Goal: Task Accomplishment & Management: Use online tool/utility

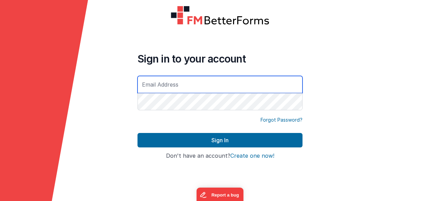
paste input "[PERSON_NAME][EMAIL_ADDRESS][DOMAIN_NAME]"
type input "[PERSON_NAME][EMAIL_ADDRESS][DOMAIN_NAME]"
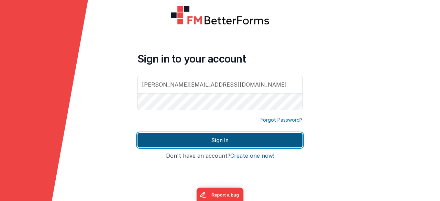
click at [233, 143] on button "Sign In" at bounding box center [220, 140] width 165 height 14
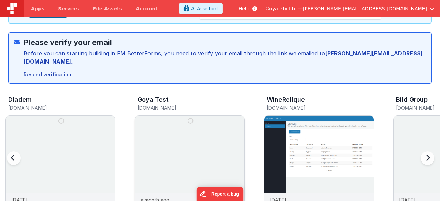
scroll to position [103, 0]
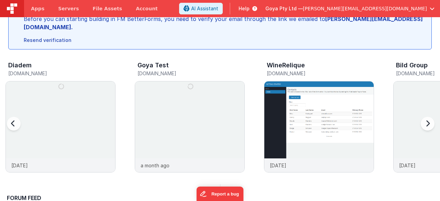
click at [427, 118] on div at bounding box center [427, 127] width 28 height 99
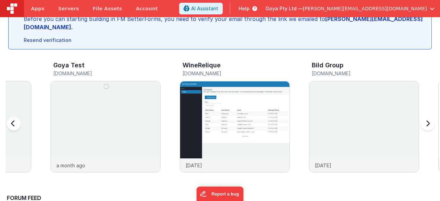
scroll to position [0, 129]
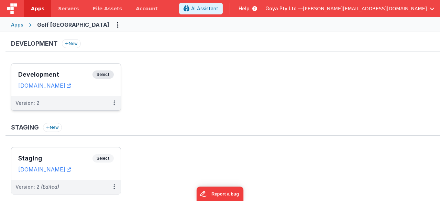
click at [78, 101] on div "Version: 2" at bounding box center [61, 103] width 92 height 7
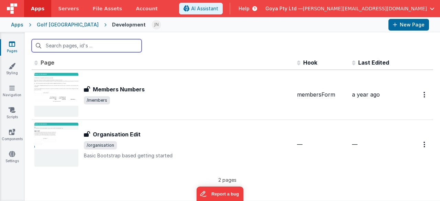
scroll to position [5, 0]
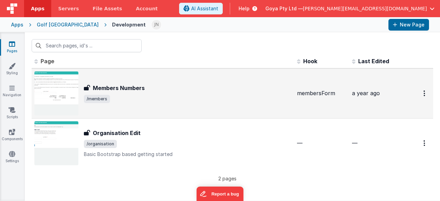
click at [159, 94] on div "Members Numbers Members Numbers /members" at bounding box center [188, 93] width 208 height 19
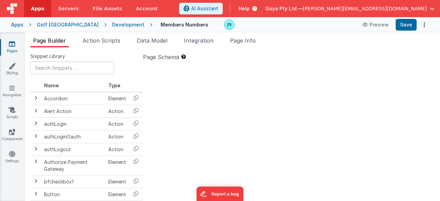
click at [112, 25] on div "Development" at bounding box center [128, 24] width 32 height 7
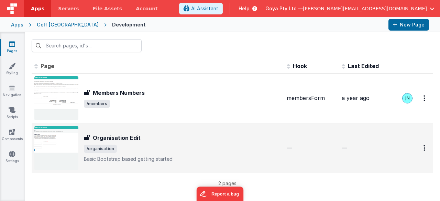
click at [138, 134] on h3 "Organisation Edit" at bounding box center [117, 138] width 48 height 8
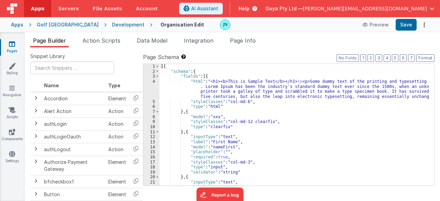
click at [257, 128] on div "[{ "schema" : { "fields" : [{ "html" : "<h1><b>This is Sample Text</b></h1> \n …" at bounding box center [295, 130] width 270 height 132
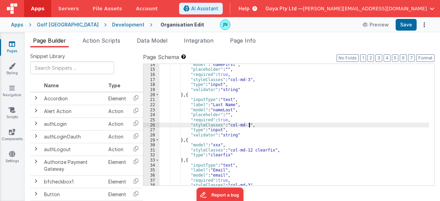
click at [277, 126] on div ""model" : "nameFirst" , "placeholder" : "" , "required" : true , "styleClasses"…" at bounding box center [295, 128] width 270 height 132
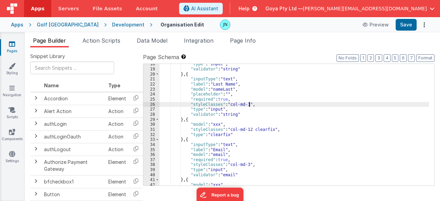
scroll to position [124, 0]
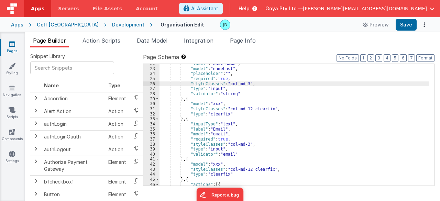
click at [283, 119] on div ""label" : "Last Name" , "model" : "nameLast" , "placeholder" : "" , "required" …" at bounding box center [295, 127] width 270 height 132
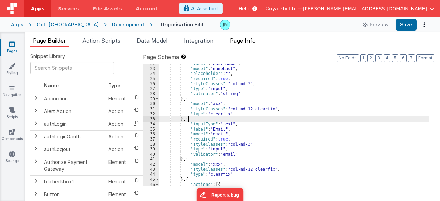
click at [243, 40] on span "Page Info" at bounding box center [243, 40] width 26 height 7
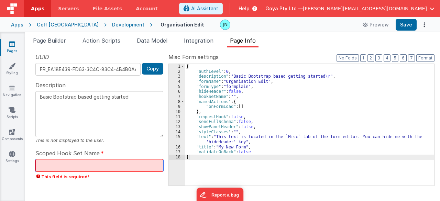
click at [99, 166] on input "text" at bounding box center [99, 165] width 128 height 13
type textarea "Basic Bootstrap based getting started"
type input "o"
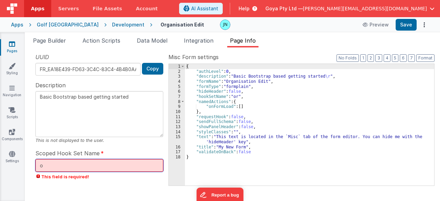
type textarea "Basic Bootstrap based getting started"
type input "or"
type textarea "Basic Bootstrap based getting started"
type input "org"
type textarea "Basic Bootstrap based getting started"
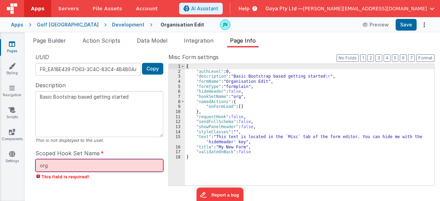
type input "orga"
type textarea "Basic Bootstrap based getting started"
type input "organ"
type textarea "Basic Bootstrap based getting started"
type input "organis"
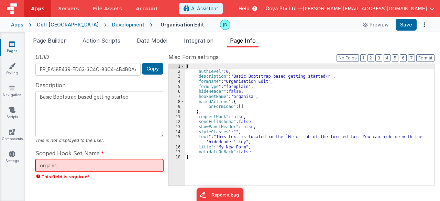
type textarea "Basic Bootstrap based getting started"
type input "organisa"
type textarea "Basic Bootstrap based getting started"
type input "organisat"
type textarea "Basic Bootstrap based getting started"
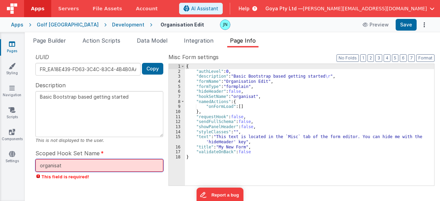
type input "organisati"
type textarea "Basic Bootstrap based getting started"
type input "organisatio"
type textarea "Basic Bootstrap based getting started"
type input "organisation"
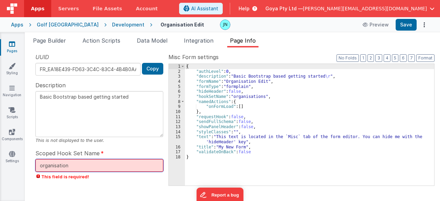
type textarea "Basic Bootstrap based getting started"
type input "organisations"
type textarea "Basic Bootstrap based getting started"
type input "organisationsF"
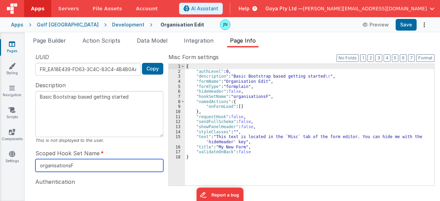
type textarea "Basic Bootstrap based getting started"
type input "organisationsFo"
type textarea "Basic Bootstrap based getting started"
type input "organisationsFor"
type textarea "Basic Bootstrap based getting started"
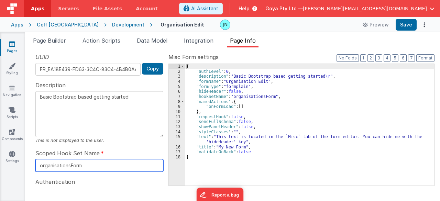
type input "organisationsForm"
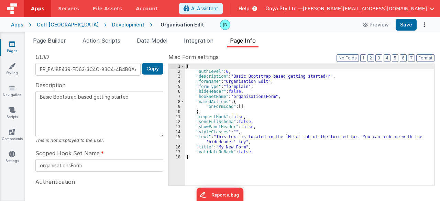
click at [243, 141] on div "{ "authLevel" : 0 , "description" : "Basic Bootstrap based getting started \r "…" at bounding box center [310, 130] width 250 height 132
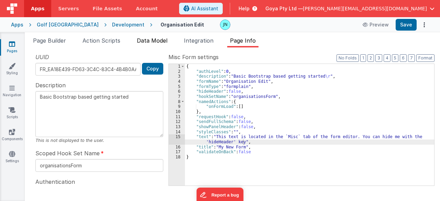
click at [159, 42] on span "Data Model" at bounding box center [152, 40] width 31 height 7
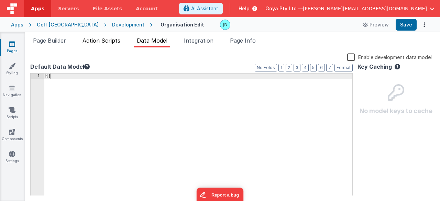
click at [84, 37] on span "Action Scripts" at bounding box center [102, 40] width 38 height 7
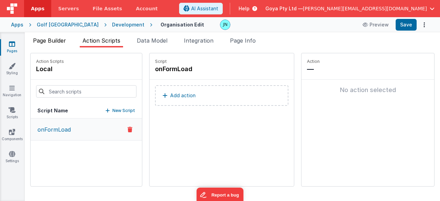
click at [61, 39] on span "Page Builder" at bounding box center [49, 40] width 33 height 7
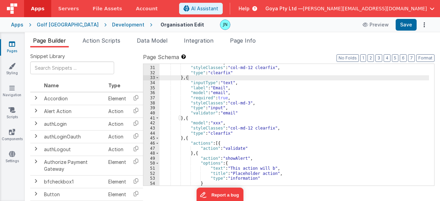
scroll to position [206, 0]
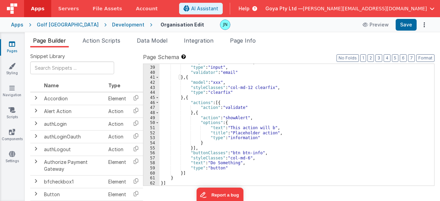
click at [239, 124] on div ""styleClasses" : "col-md-3" , "type" : "input" , "validator" : "email" } , { "m…" at bounding box center [295, 126] width 270 height 132
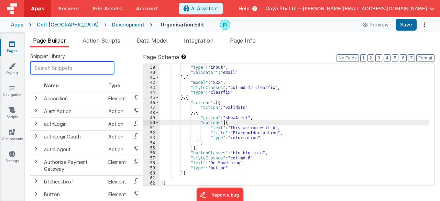
click at [68, 69] on input "text" at bounding box center [72, 68] width 84 height 13
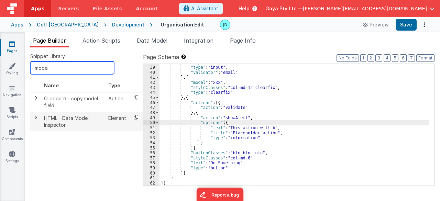
type input "model"
click at [134, 116] on icon at bounding box center [136, 117] width 14 height 11
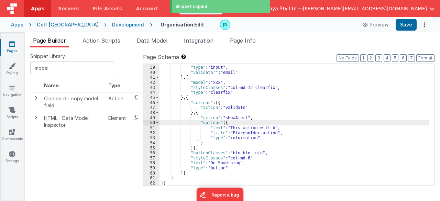
click at [184, 99] on div ""styleClasses" : "col-md-3" , "type" : "input" , "validator" : "email" } , { "m…" at bounding box center [295, 126] width 270 height 132
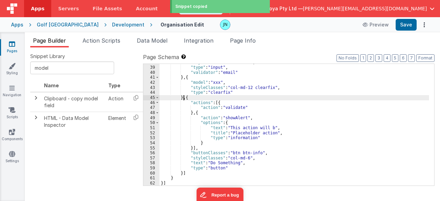
paste textarea
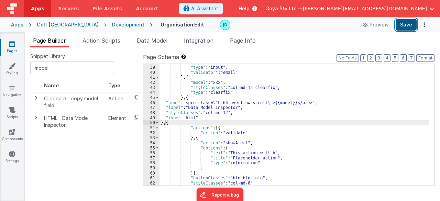
click at [409, 28] on button "Save" at bounding box center [406, 25] width 21 height 12
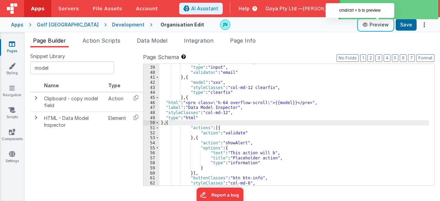
click at [377, 27] on button "Preview" at bounding box center [376, 24] width 34 height 11
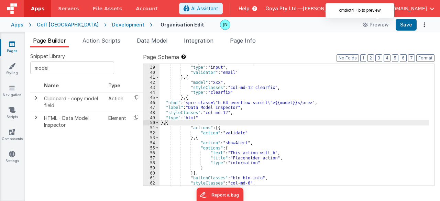
click at [112, 23] on div "Development" at bounding box center [128, 24] width 32 height 7
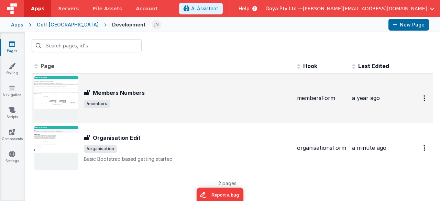
click at [148, 93] on div "Members Numbers" at bounding box center [188, 93] width 208 height 8
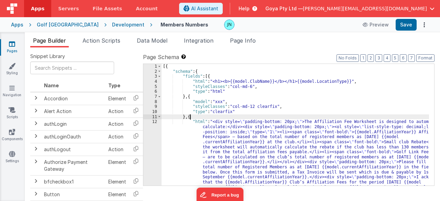
click at [275, 118] on div "[{ "schema" : { "fields" : [{ "html" : "<h1><b>{{model.ClubName}}</b></h1>{{mod…" at bounding box center [296, 168] width 268 height 208
click at [237, 40] on span "Page Info" at bounding box center [243, 40] width 26 height 7
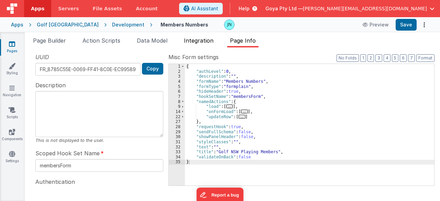
click at [211, 37] on span "Integration" at bounding box center [199, 40] width 30 height 7
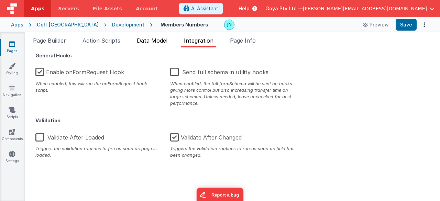
click at [164, 40] on span "Data Model" at bounding box center [152, 40] width 31 height 7
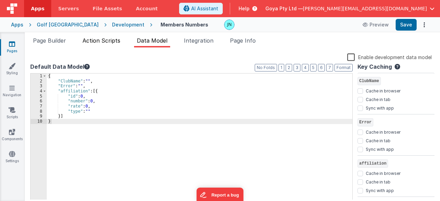
click at [109, 40] on span "Action Scripts" at bounding box center [102, 40] width 38 height 7
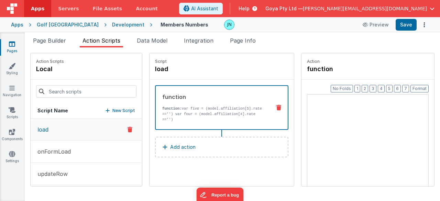
click at [71, 39] on ul "Page Builder Action Scripts Data Model Integration Page Info" at bounding box center [233, 41] width 416 height 11
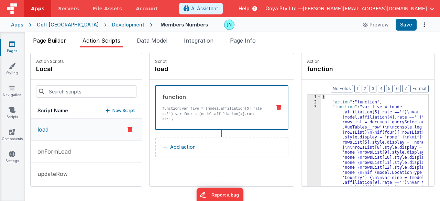
click at [54, 39] on span "Page Builder" at bounding box center [49, 40] width 33 height 7
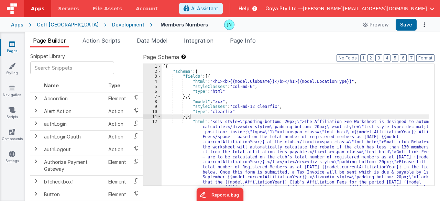
click at [112, 26] on div "Development" at bounding box center [128, 24] width 32 height 7
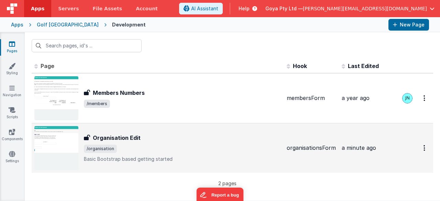
click at [147, 127] on div "Organisation Edit Organisation Edit /organisation Basic Bootstrap based getting…" at bounding box center [157, 148] width 247 height 44
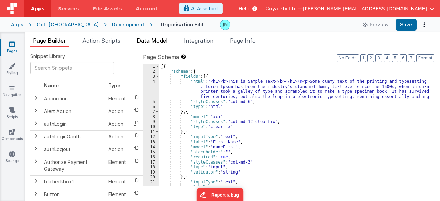
click at [160, 40] on span "Data Model" at bounding box center [152, 40] width 31 height 7
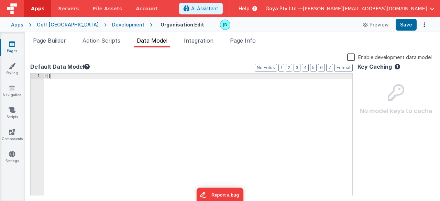
click at [282, 40] on ul "Page Builder Action Scripts Data Model Integration Page Info" at bounding box center [233, 41] width 416 height 11
click at [252, 39] on span "Page Info" at bounding box center [243, 40] width 26 height 7
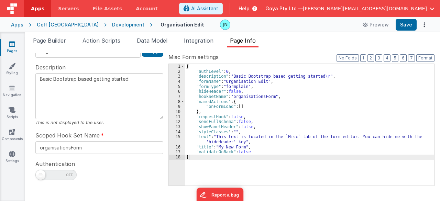
scroll to position [28, 0]
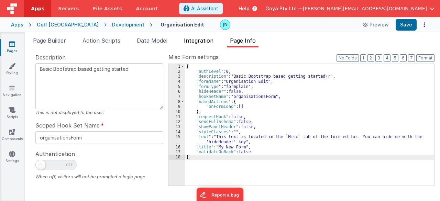
click at [194, 41] on span "Integration" at bounding box center [199, 40] width 30 height 7
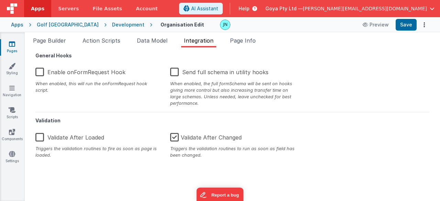
click at [75, 67] on label "Enable onFormRequest Hook" at bounding box center [80, 71] width 90 height 15
click at [0, 0] on input "Enable onFormRequest Hook" at bounding box center [0, 0] width 0 height 0
click at [410, 26] on button "Save" at bounding box center [406, 25] width 21 height 12
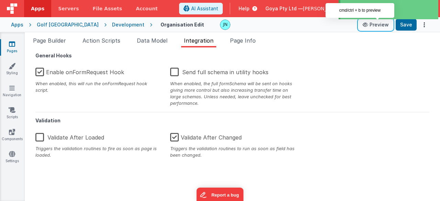
click at [371, 27] on button "Preview" at bounding box center [376, 24] width 34 height 11
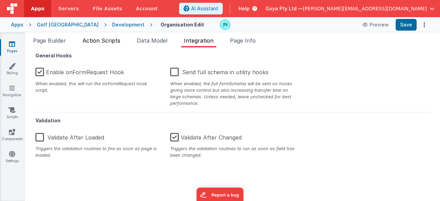
click at [94, 44] on li "Action Scripts" at bounding box center [101, 41] width 43 height 11
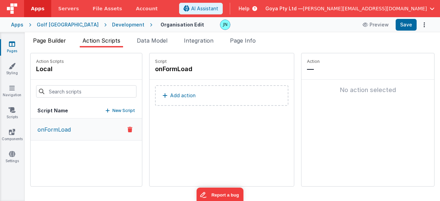
click at [49, 44] on li "Page Builder" at bounding box center [49, 41] width 39 height 11
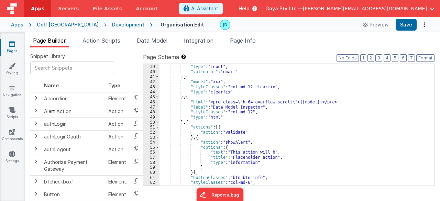
scroll to position [227, 0]
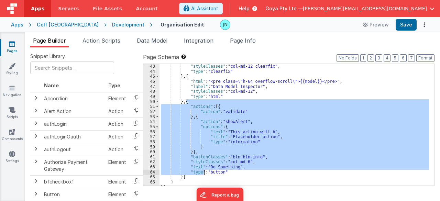
drag, startPoint x: 186, startPoint y: 101, endPoint x: 205, endPoint y: 174, distance: 75.0
click at [205, 174] on div ""model" : "xxx" , "styleClasses" : "col-md-12 clearfix" , "type" : "clearfix" }…" at bounding box center [295, 125] width 270 height 132
click at [179, 175] on div ""model" : "xxx" , "styleClasses" : "col-md-12 clearfix" , "type" : "clearfix" }…" at bounding box center [295, 125] width 270 height 132
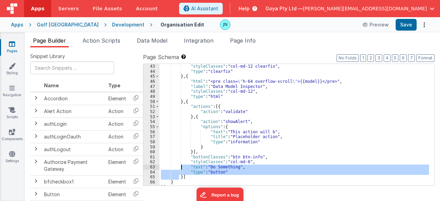
drag, startPoint x: 180, startPoint y: 179, endPoint x: 181, endPoint y: 168, distance: 11.1
click at [181, 168] on div ""model" : "xxx" , "styleClasses" : "col-md-12 clearfix" , "type" : "clearfix" }…" at bounding box center [295, 125] width 270 height 132
click at [180, 176] on div ""model" : "xxx" , "styleClasses" : "col-md-12 clearfix" , "type" : "clearfix" }…" at bounding box center [295, 125] width 270 height 132
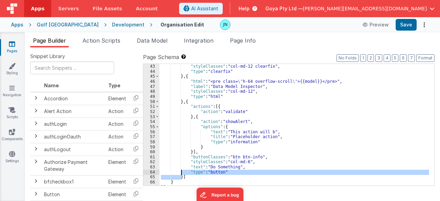
drag, startPoint x: 180, startPoint y: 177, endPoint x: 181, endPoint y: 173, distance: 3.8
click at [181, 173] on div ""model" : "xxx" , "styleClasses" : "col-md-12 clearfix" , "type" : "clearfix" }…" at bounding box center [295, 125] width 270 height 132
click at [181, 176] on div ""model" : "xxx" , "styleClasses" : "col-md-12 clearfix" , "type" : "clearfix" }…" at bounding box center [295, 125] width 270 height 122
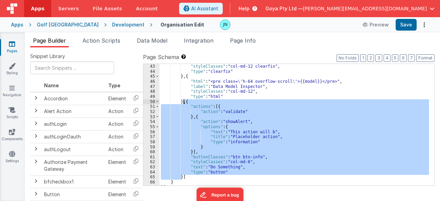
drag, startPoint x: 181, startPoint y: 176, endPoint x: 184, endPoint y: 103, distance: 73.7
click at [184, 103] on div ""model" : "xxx" , "styleClasses" : "col-md-12 clearfix" , "type" : "clearfix" }…" at bounding box center [295, 125] width 270 height 132
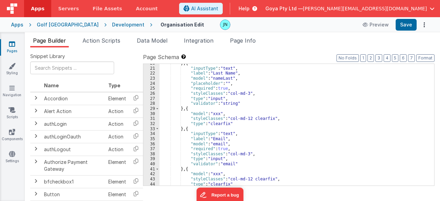
scroll to position [114, 0]
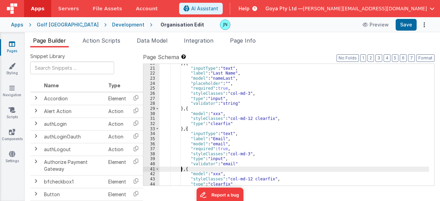
click at [182, 169] on div "} , { "inputType" : "text" , "label" : "Last Name" , "model" : "nameLast" , "pl…" at bounding box center [295, 127] width 270 height 132
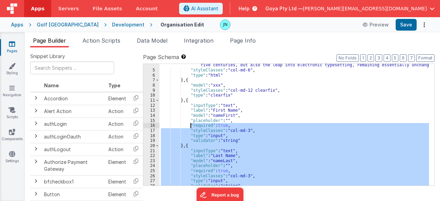
scroll to position [0, 0]
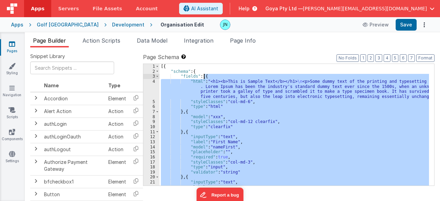
drag, startPoint x: 183, startPoint y: 168, endPoint x: 204, endPoint y: 78, distance: 92.4
click at [204, 78] on div "[{ "schema" : { "fields" : [{ "html" : "<h1><b>This is Sample Text</b></h1> \n …" at bounding box center [295, 130] width 270 height 132
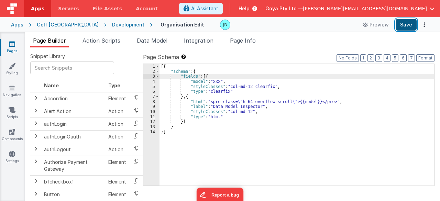
click at [409, 22] on button "Save" at bounding box center [406, 25] width 21 height 12
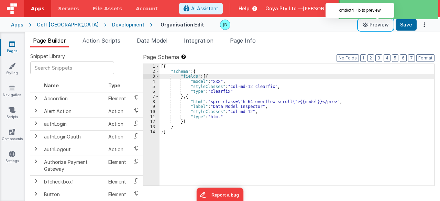
click at [381, 25] on button "Preview" at bounding box center [376, 24] width 34 height 11
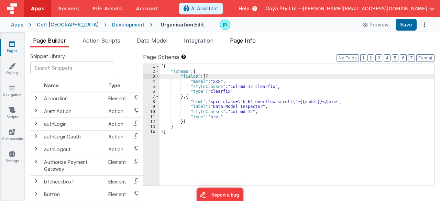
click at [244, 39] on span "Page Info" at bounding box center [243, 40] width 26 height 7
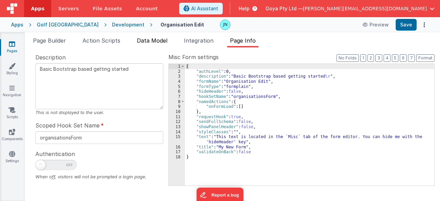
click at [158, 39] on span "Data Model" at bounding box center [152, 40] width 31 height 7
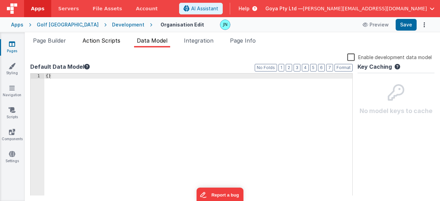
click at [116, 42] on span "Action Scripts" at bounding box center [102, 40] width 38 height 7
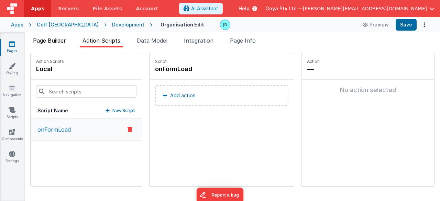
click at [56, 44] on li "Page Builder" at bounding box center [49, 41] width 39 height 11
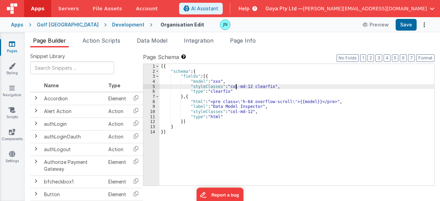
click at [236, 86] on div "[{ "schema" : { "fields" : [{ "model" : "xxx" , "styleClasses" : "col-md-12 cle…" at bounding box center [297, 130] width 275 height 132
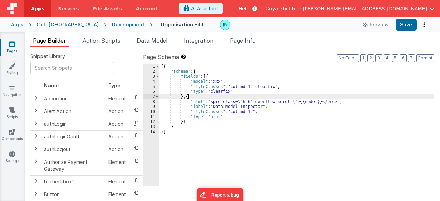
click at [232, 95] on div "[{ "schema" : { "fields" : [{ "model" : "xxx" , "styleClasses" : "col-md-12 cle…" at bounding box center [297, 130] width 275 height 132
click at [10, 156] on icon at bounding box center [12, 154] width 6 height 7
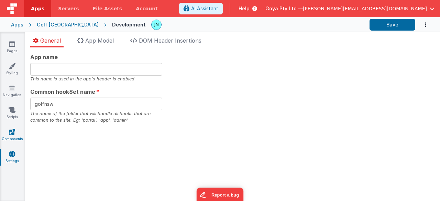
click at [10, 135] on icon at bounding box center [12, 132] width 6 height 7
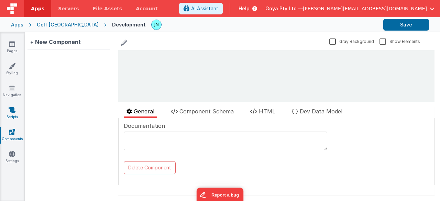
click at [19, 114] on link "Scripts" at bounding box center [12, 114] width 25 height 14
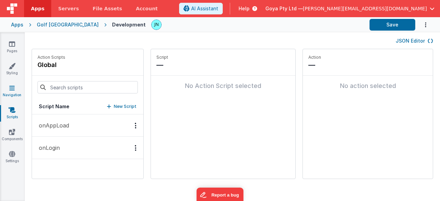
click at [14, 88] on icon at bounding box center [12, 88] width 6 height 7
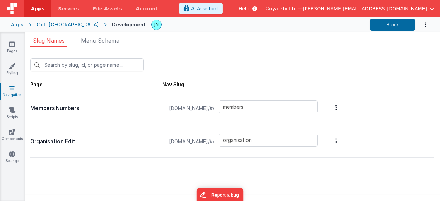
click at [10, 60] on div "Pages Styling Navigation Scripts Components Settings" at bounding box center [12, 116] width 25 height 169
click at [14, 68] on icon at bounding box center [12, 66] width 7 height 7
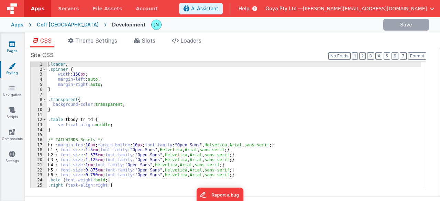
click at [12, 44] on icon at bounding box center [12, 44] width 6 height 7
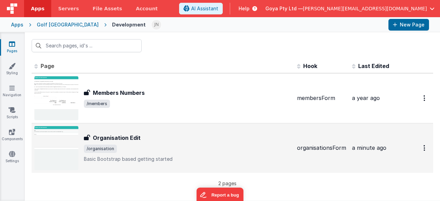
click at [128, 132] on div "Organisation Edit Organisation Edit /organisation Basic Bootstrap based getting…" at bounding box center [162, 148] width 257 height 44
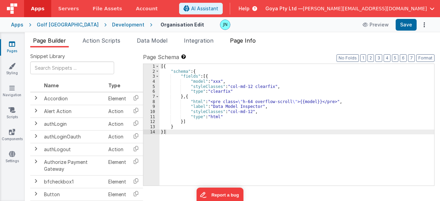
click at [248, 42] on span "Page Info" at bounding box center [243, 40] width 26 height 7
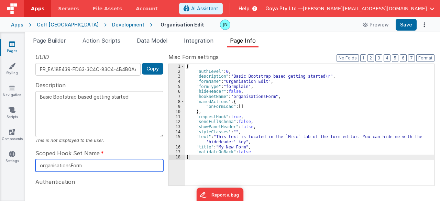
drag, startPoint x: 95, startPoint y: 171, endPoint x: 7, endPoint y: 147, distance: 91.0
click at [0, 147] on section "Pages Styling Navigation Scripts Components Settings Page Builder Action Script…" at bounding box center [220, 116] width 440 height 169
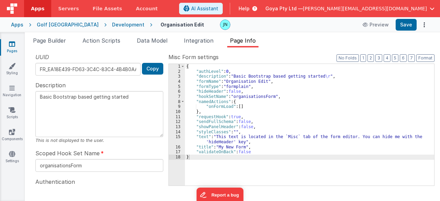
click at [103, 154] on div "Scoped Hook Set Name organisationsForm" at bounding box center [99, 160] width 128 height 23
click at [410, 28] on button "Save" at bounding box center [406, 25] width 21 height 12
click at [255, 120] on div "{ "authLevel" : 0 , "description" : "Basic Bootstrap based getting started \r "…" at bounding box center [310, 130] width 250 height 132
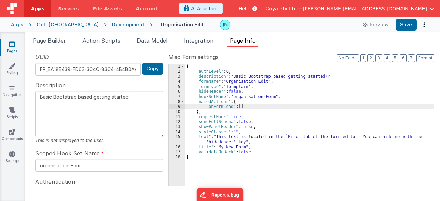
click at [238, 107] on div "{ "authLevel" : 0 , "description" : "Basic Bootstrap based getting started \r "…" at bounding box center [310, 130] width 250 height 132
click at [110, 43] on span "Action Scripts" at bounding box center [102, 40] width 38 height 7
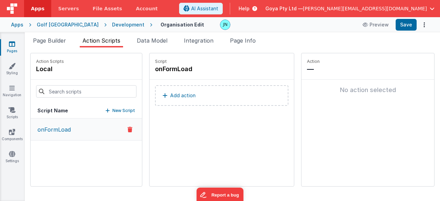
click at [53, 35] on div "Page Builder Action Scripts Data Model Integration Page Info Snippet Library Na…" at bounding box center [233, 116] width 416 height 169
click at [52, 39] on span "Page Builder" at bounding box center [49, 40] width 33 height 7
